Goal: Book appointment/travel/reservation

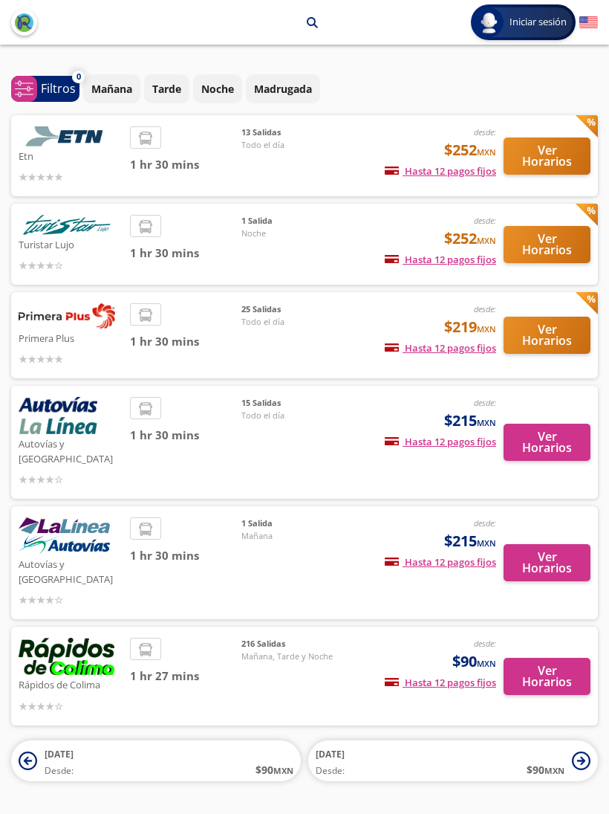
click at [224, 82] on p "Noche" at bounding box center [217, 89] width 33 height 16
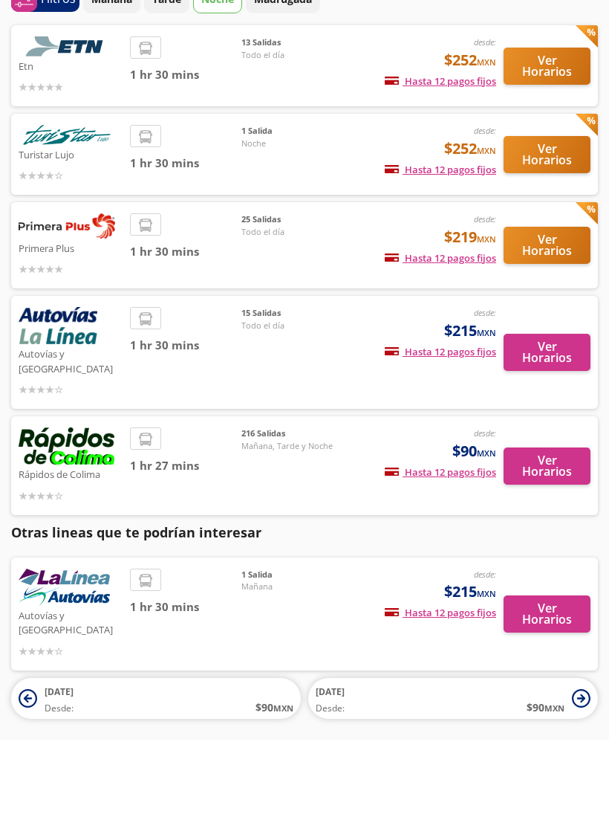
scroll to position [11, 0]
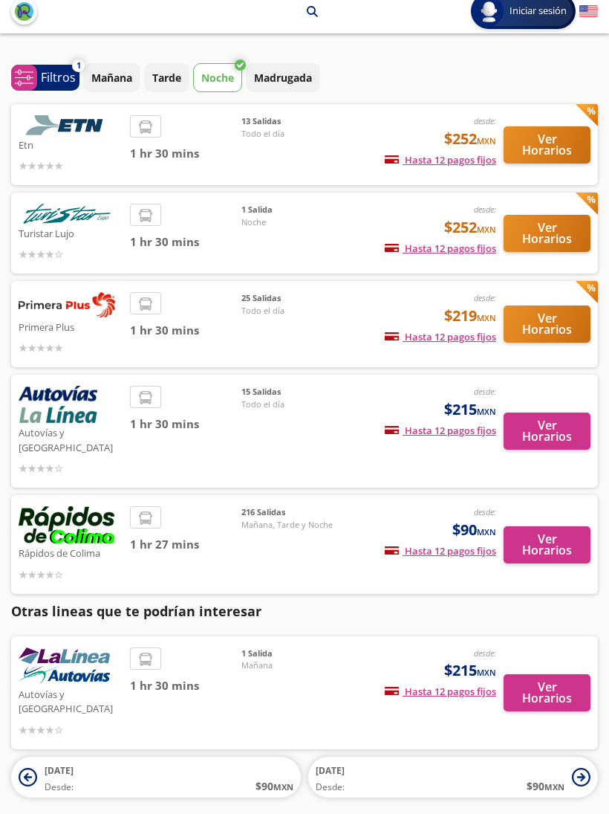
click at [548, 526] on button "Ver Horarios" at bounding box center [547, 544] width 87 height 37
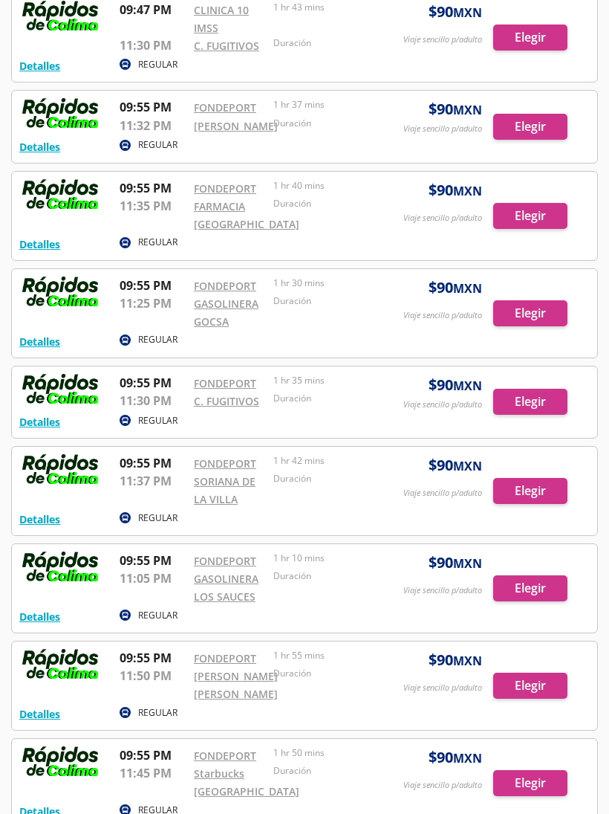
scroll to position [20795, 0]
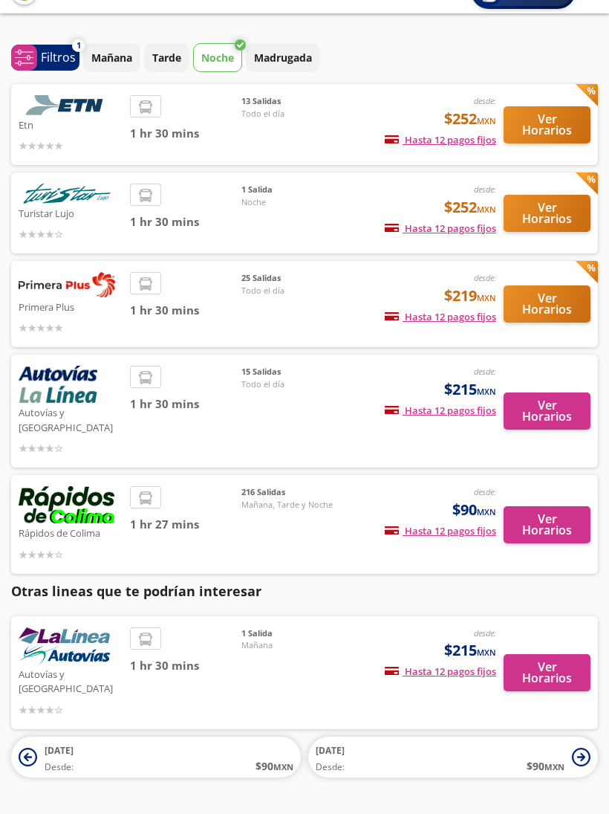
scroll to position [31, 0]
click at [66, 504] on img at bounding box center [67, 504] width 96 height 37
click at [557, 506] on button "Ver Horarios" at bounding box center [547, 524] width 87 height 37
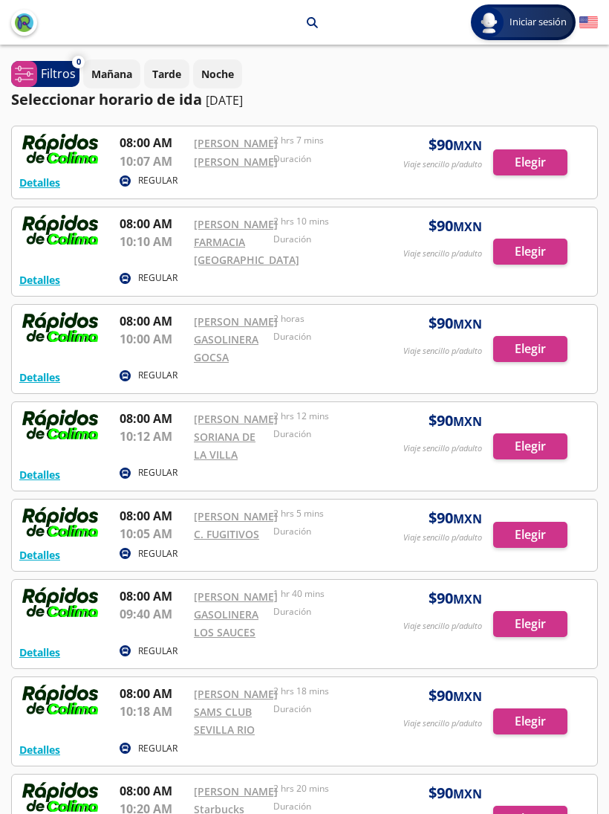
click at [169, 70] on p "Tarde" at bounding box center [166, 74] width 29 height 16
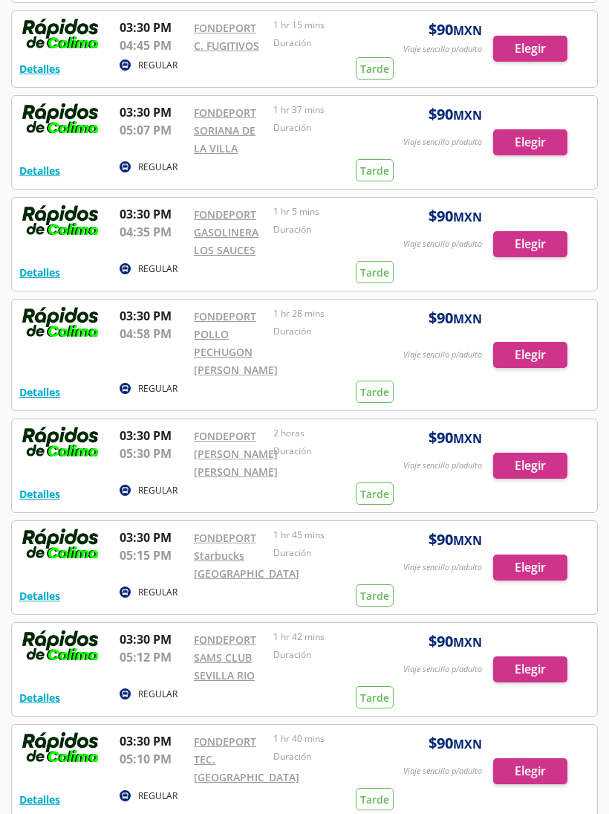
scroll to position [5353, 0]
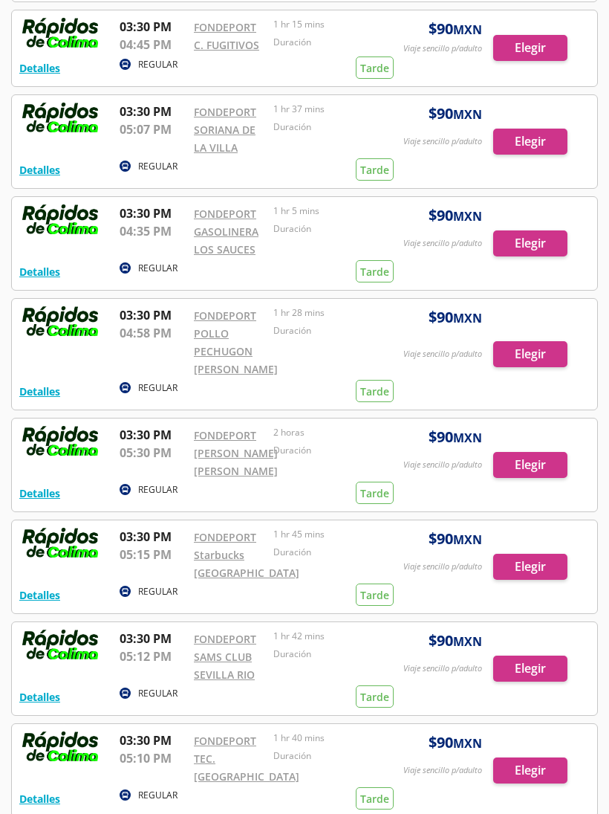
click at [219, 309] on link "FONDEPORT" at bounding box center [225, 316] width 62 height 14
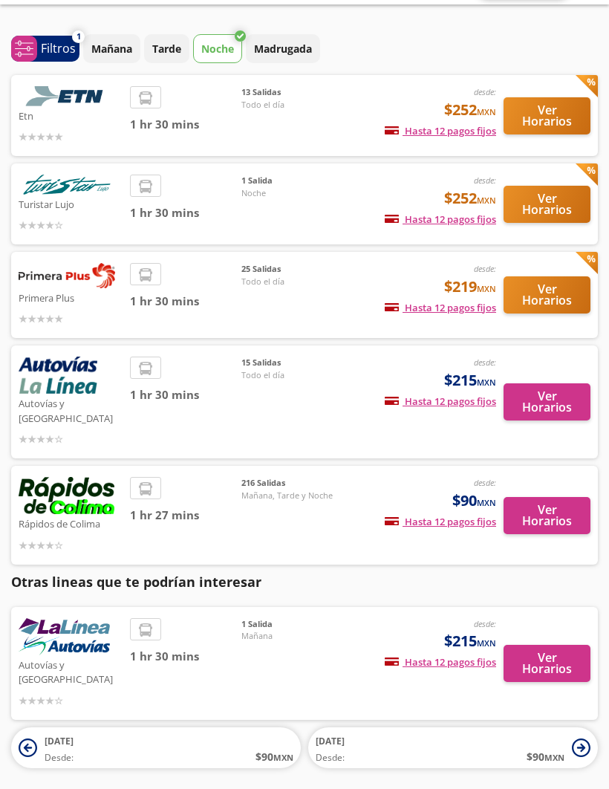
scroll to position [62, 0]
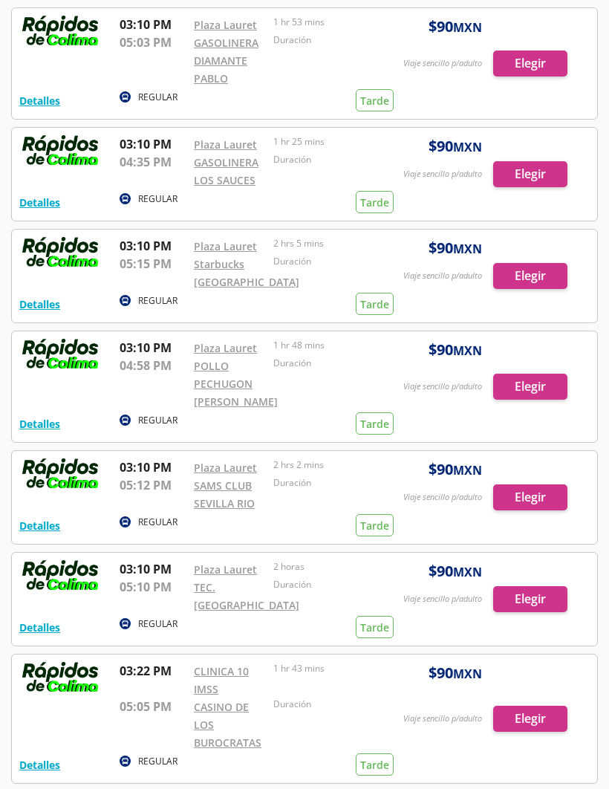
scroll to position [2438, 0]
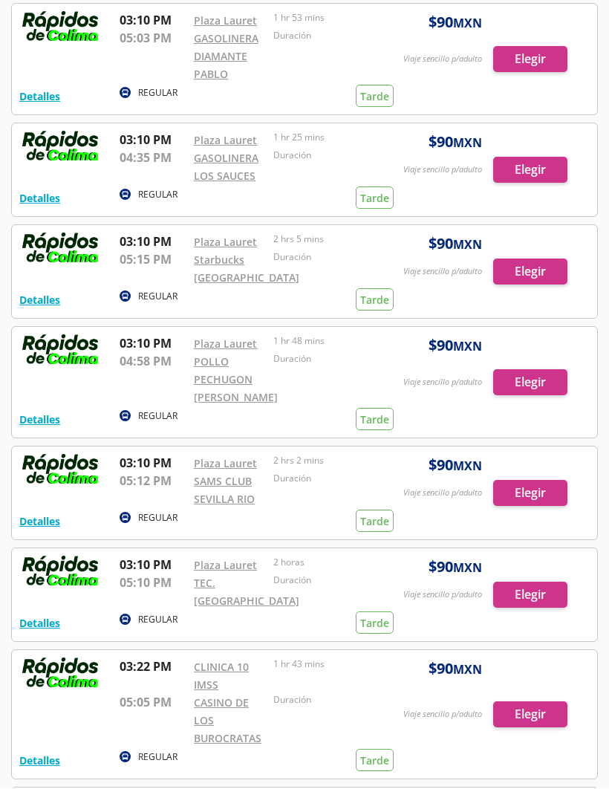
click at [216, 253] on link "Starbucks [GEOGRAPHIC_DATA]" at bounding box center [247, 269] width 106 height 32
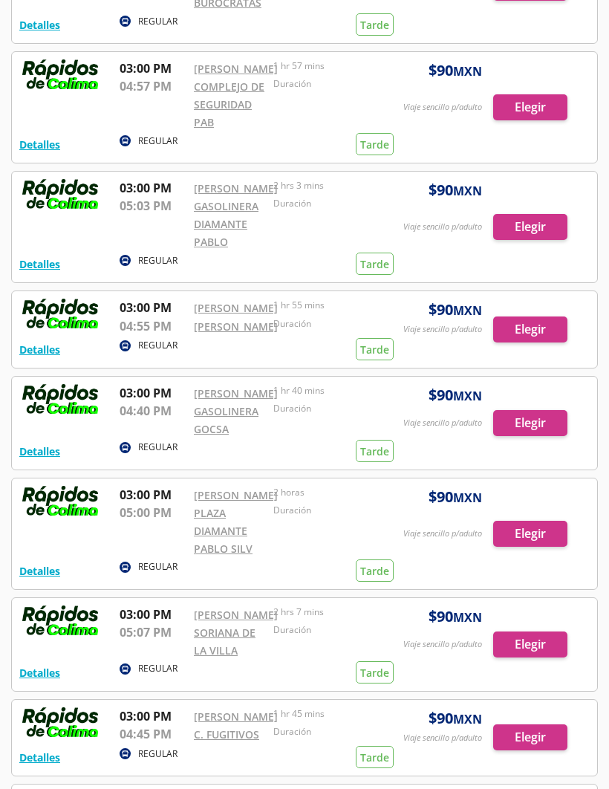
scroll to position [201, 0]
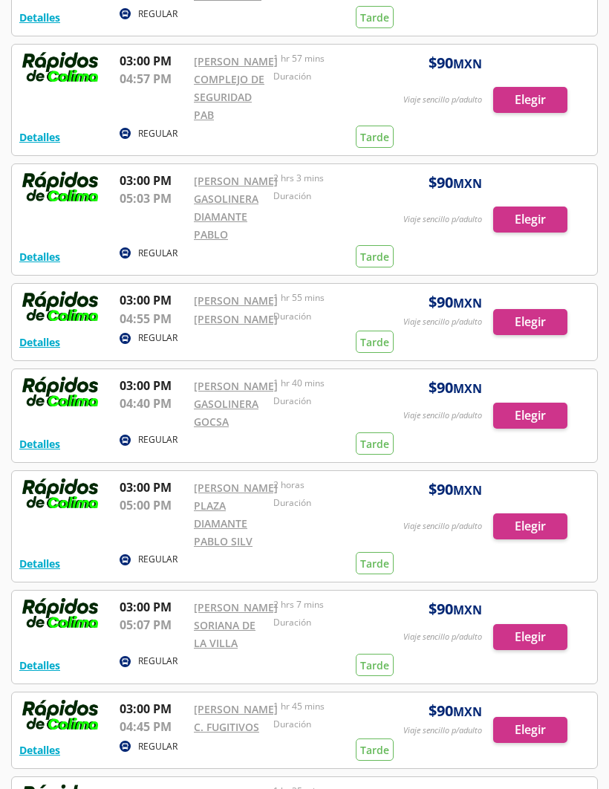
click at [221, 75] on link "COMPLEJO DE SEGURIDAD PAB" at bounding box center [229, 97] width 71 height 50
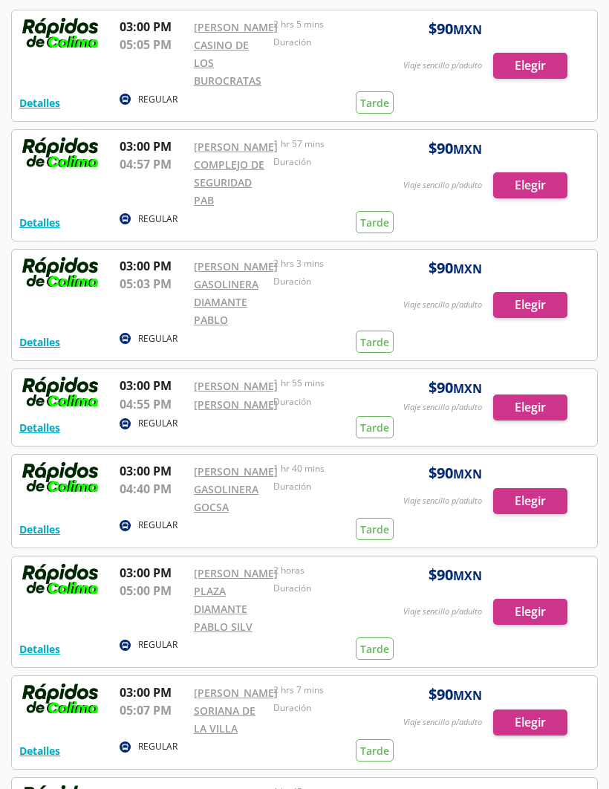
scroll to position [0, 0]
